Goal: Information Seeking & Learning: Learn about a topic

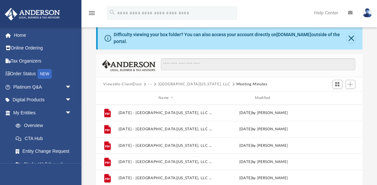
scroll to position [18, 0]
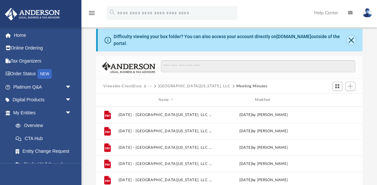
click at [352, 38] on button "Close" at bounding box center [351, 40] width 9 height 9
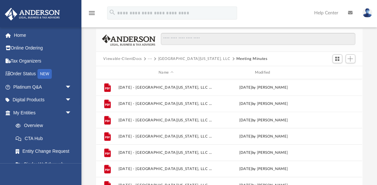
scroll to position [0, 0]
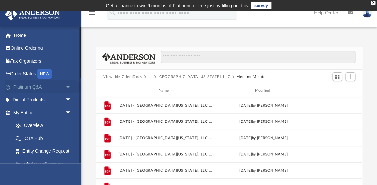
click at [33, 87] on link "Platinum Q&A arrow_drop_down" at bounding box center [43, 87] width 77 height 13
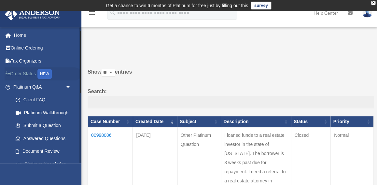
scroll to position [58, 0]
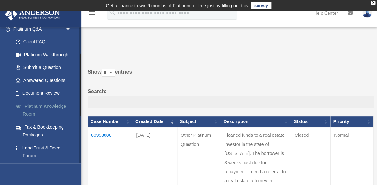
click at [44, 107] on link "Platinum Knowledge Room" at bounding box center [45, 110] width 72 height 21
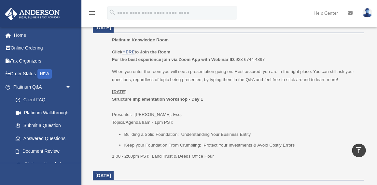
scroll to position [302, 0]
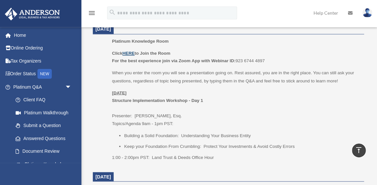
click at [130, 54] on u "HERE" at bounding box center [129, 53] width 12 height 5
